Goal: Complete application form: Complete application form

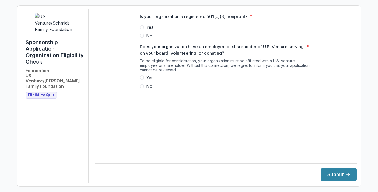
click at [143, 29] on span at bounding box center [142, 27] width 4 height 4
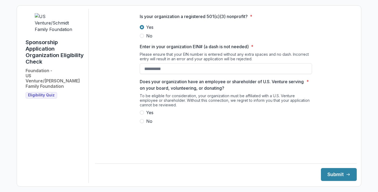
click at [150, 105] on div "To be eligible for consideration, your organization must be affiliated with a U…" at bounding box center [226, 101] width 172 height 16
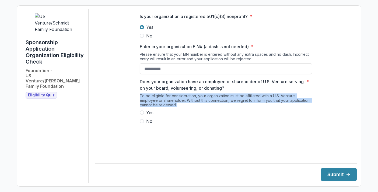
click at [150, 105] on div "To be eligible for consideration, your organization must be affiliated with a U…" at bounding box center [226, 101] width 172 height 16
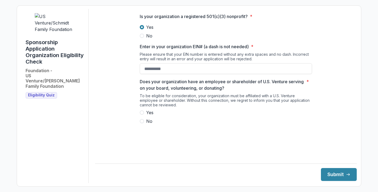
click at [144, 124] on label "No" at bounding box center [226, 121] width 172 height 6
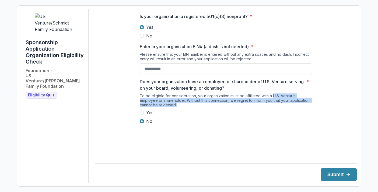
drag, startPoint x: 272, startPoint y: 99, endPoint x: 216, endPoint y: 111, distance: 57.4
click at [216, 109] on div "To be eligible for consideration, your organization must be affiliated with a U…" at bounding box center [226, 101] width 172 height 16
click at [187, 104] on div "To be eligible for consideration, your organization must be affiliated with a U…" at bounding box center [226, 101] width 172 height 16
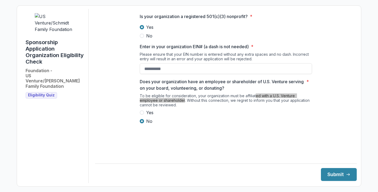
drag, startPoint x: 183, startPoint y: 104, endPoint x: 254, endPoint y: 100, distance: 71.3
click at [254, 100] on div "To be eligible for consideration, your organization must be affiliated with a U…" at bounding box center [226, 101] width 172 height 16
click at [264, 99] on div "To be eligible for consideration, your organization must be affiliated with a U…" at bounding box center [226, 101] width 172 height 16
drag, startPoint x: 272, startPoint y: 101, endPoint x: 185, endPoint y: 106, distance: 87.6
click at [185, 106] on div "To be eligible for consideration, your organization must be affiliated with a U…" at bounding box center [226, 101] width 172 height 16
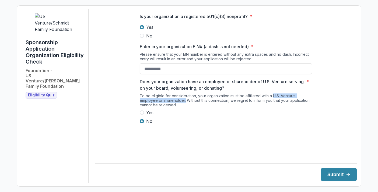
copy div "U.S. Venture employee or shareholder."
click at [213, 105] on div "To be eligible for consideration, your organization must be affiliated with a U…" at bounding box center [226, 101] width 172 height 16
drag, startPoint x: 136, startPoint y: 101, endPoint x: 184, endPoint y: 105, distance: 48.0
click at [184, 105] on div "Is your organization a registered 501(c)(3) nonprofit? * Yes No Enter in your o…" at bounding box center [225, 71] width 181 height 124
copy div "To be eligible for consideration, your organization must be affiliated with a U…"
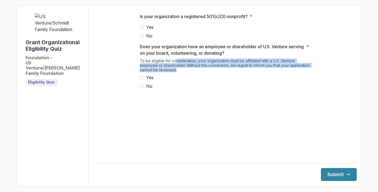
drag, startPoint x: 174, startPoint y: 64, endPoint x: 187, endPoint y: 75, distance: 17.2
click at [187, 74] on div "To be eligible for consideration, your organization must be affiliated with a U…" at bounding box center [226, 66] width 172 height 16
